Goal: Obtain resource: Obtain resource

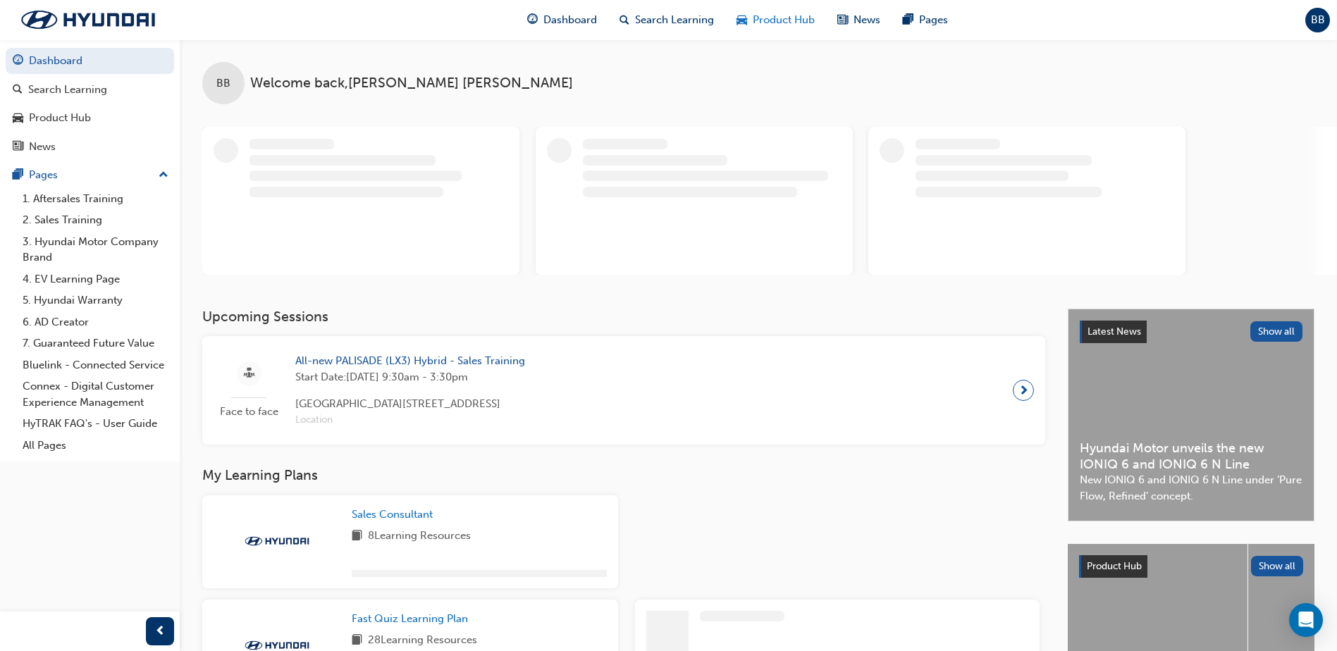
click at [770, 20] on span "Product Hub" at bounding box center [784, 20] width 62 height 16
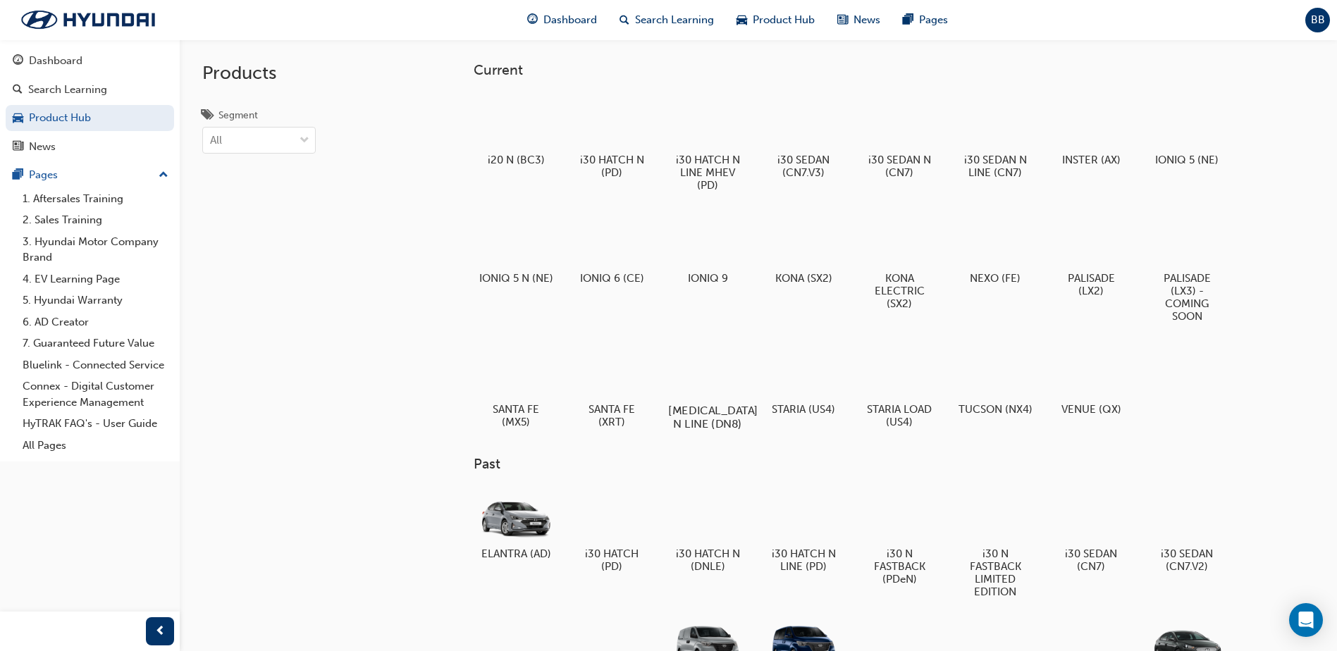
click at [727, 377] on div at bounding box center [708, 370] width 78 height 56
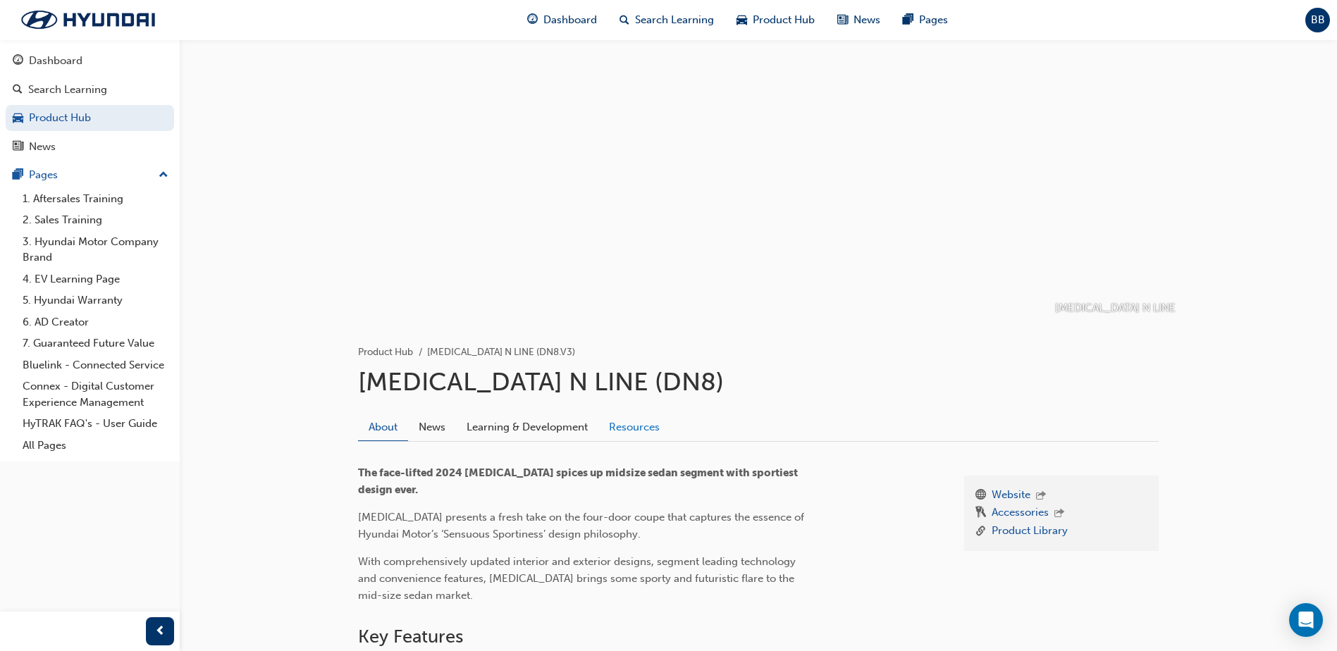
click at [626, 424] on link "Resources" at bounding box center [634, 427] width 72 height 27
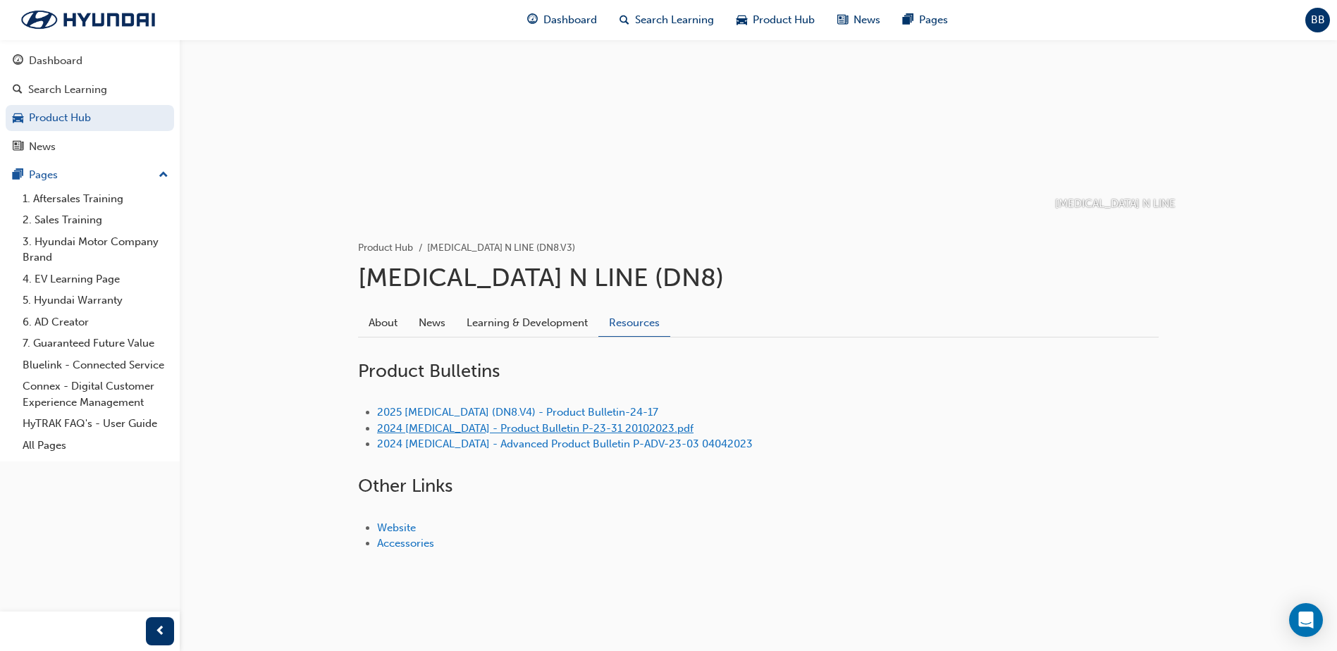
scroll to position [108, 0]
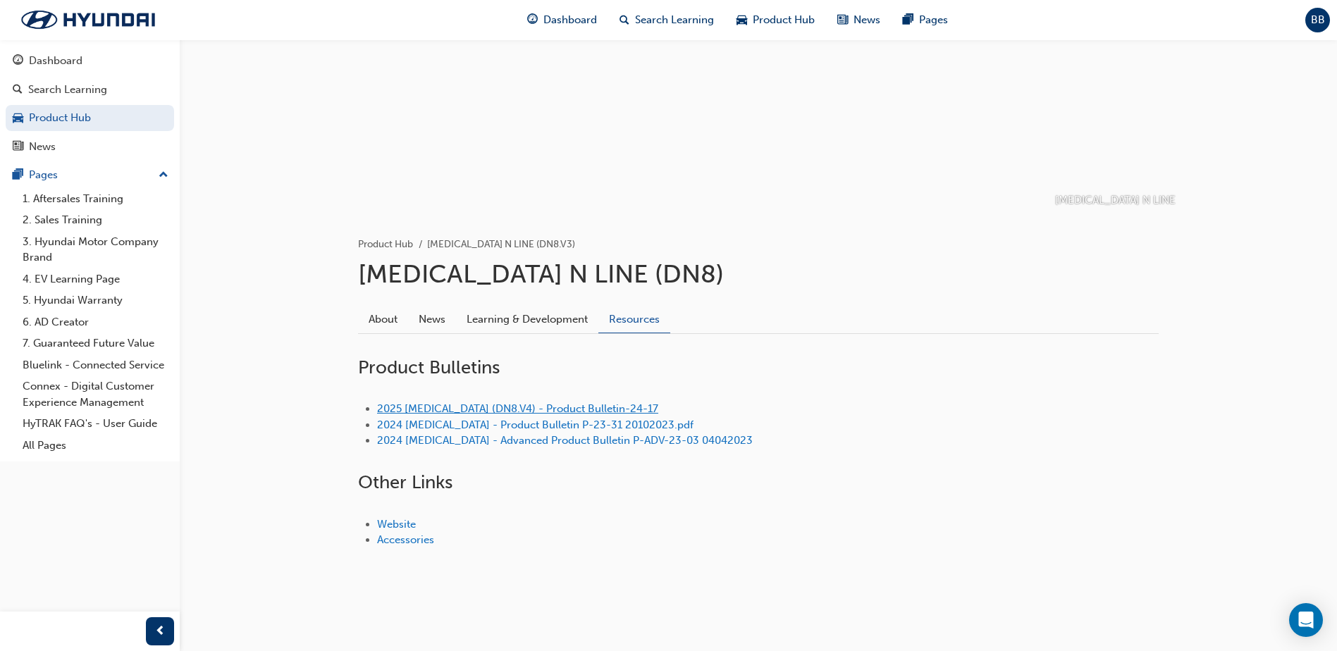
click at [550, 404] on link "2025 [MEDICAL_DATA] (DN8.V4) - Product Bulletin-24-17" at bounding box center [517, 408] width 281 height 13
